Goal: Book appointment/travel/reservation

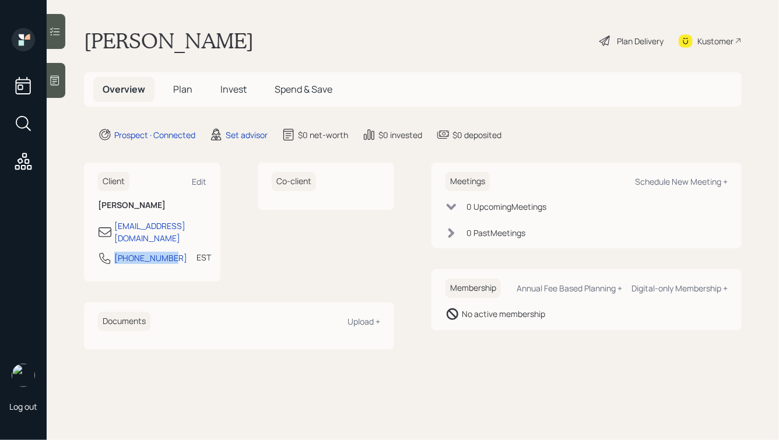
click at [99, 251] on div "704-359-7517 EST Currently 5:02 PM" at bounding box center [152, 261] width 108 height 21
click at [689, 185] on div "Schedule New Meeting +" at bounding box center [681, 181] width 93 height 11
select select "round-robin"
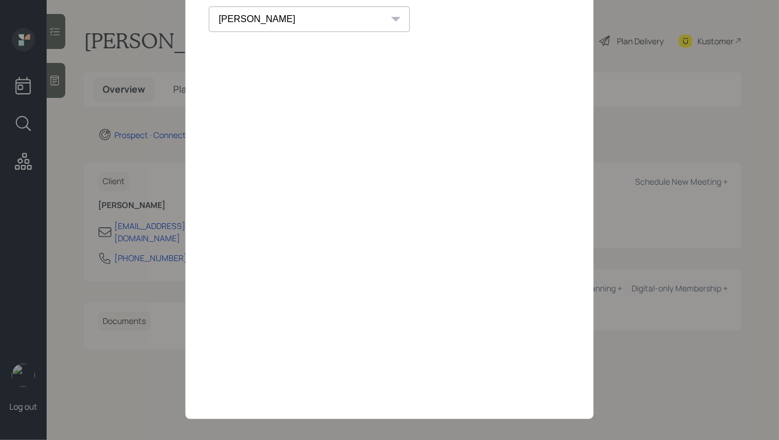
scroll to position [84, 0]
